Goal: Browse casually

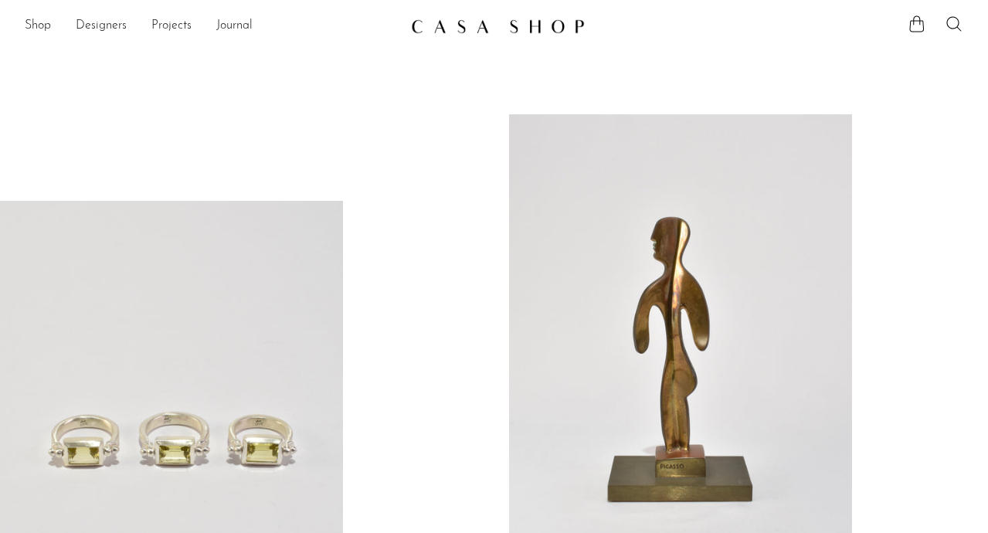
click at [586, 230] on link at bounding box center [680, 354] width 343 height 480
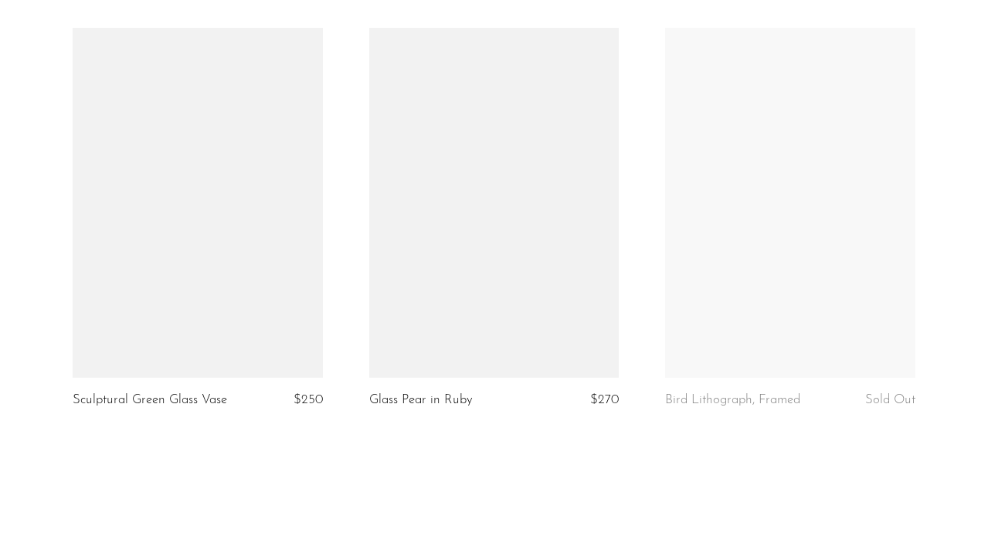
scroll to position [5044, 0]
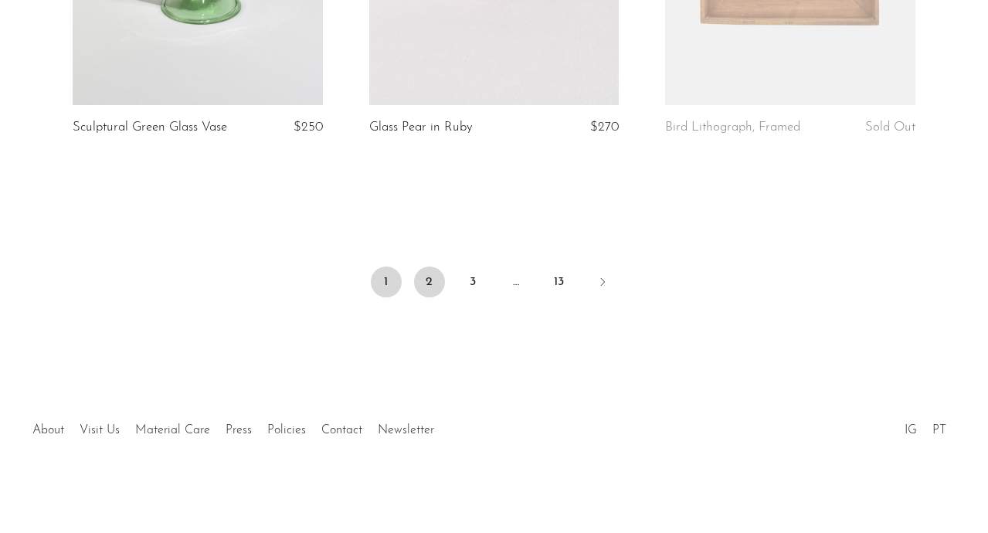
click at [428, 283] on link "2" at bounding box center [429, 281] width 31 height 31
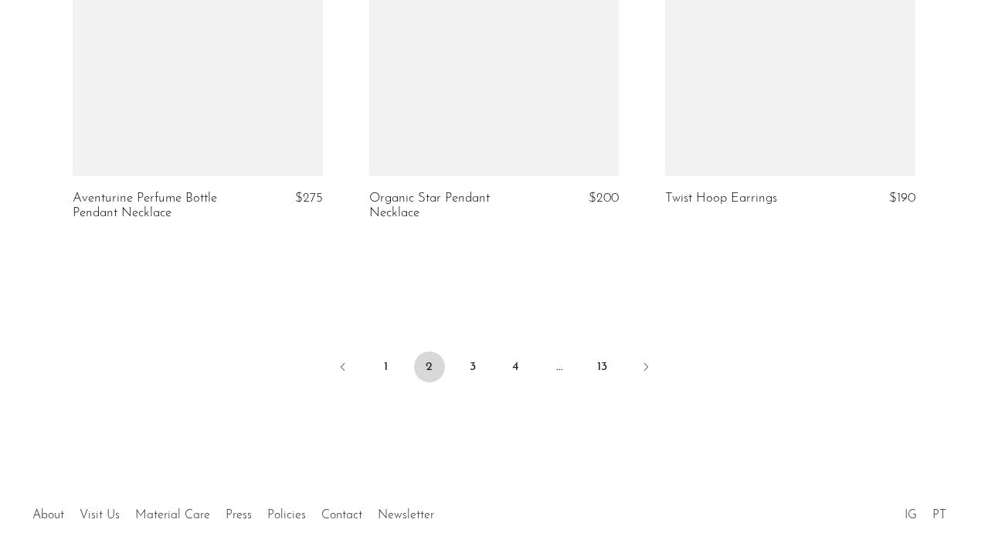
scroll to position [5022, 0]
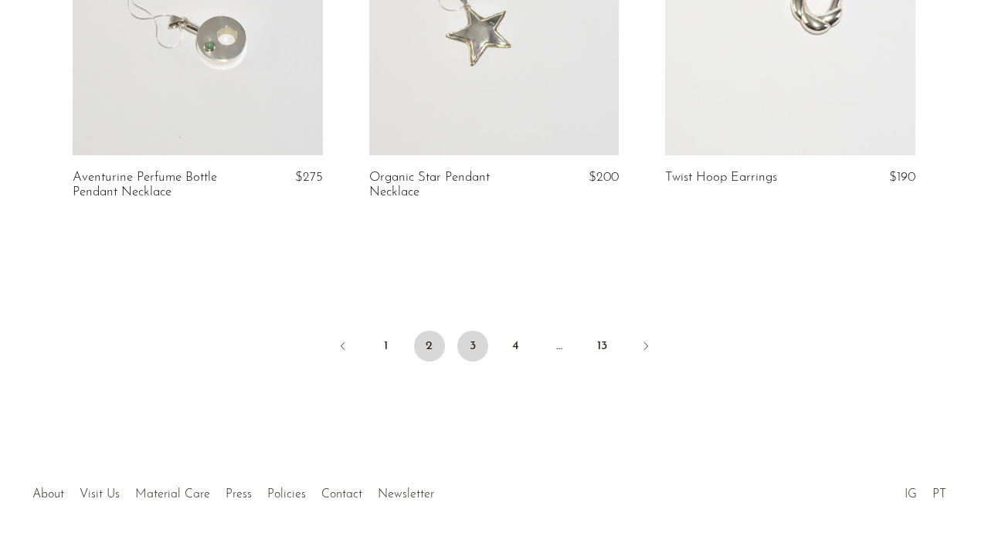
click at [470, 331] on link "3" at bounding box center [472, 346] width 31 height 31
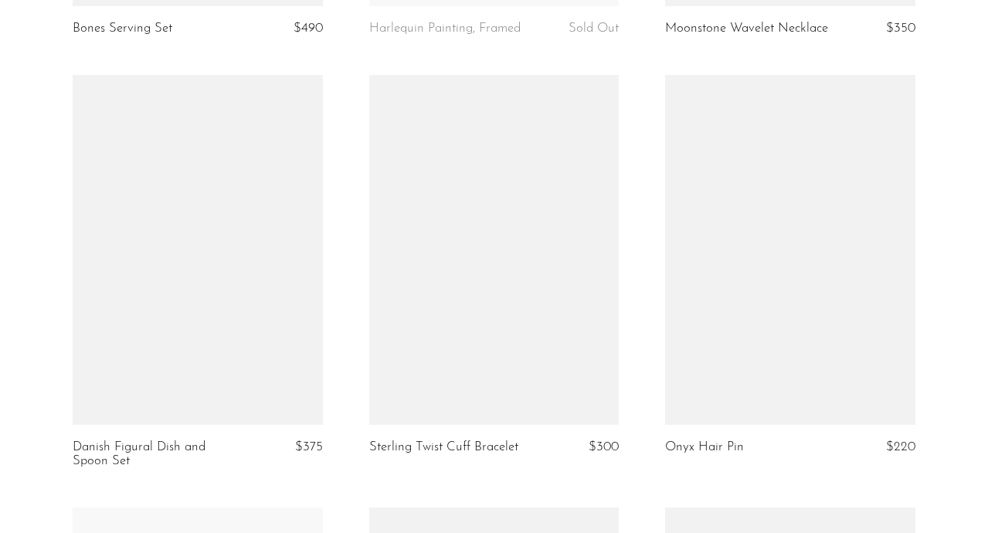
scroll to position [4324, 0]
